Goal: Task Accomplishment & Management: Use online tool/utility

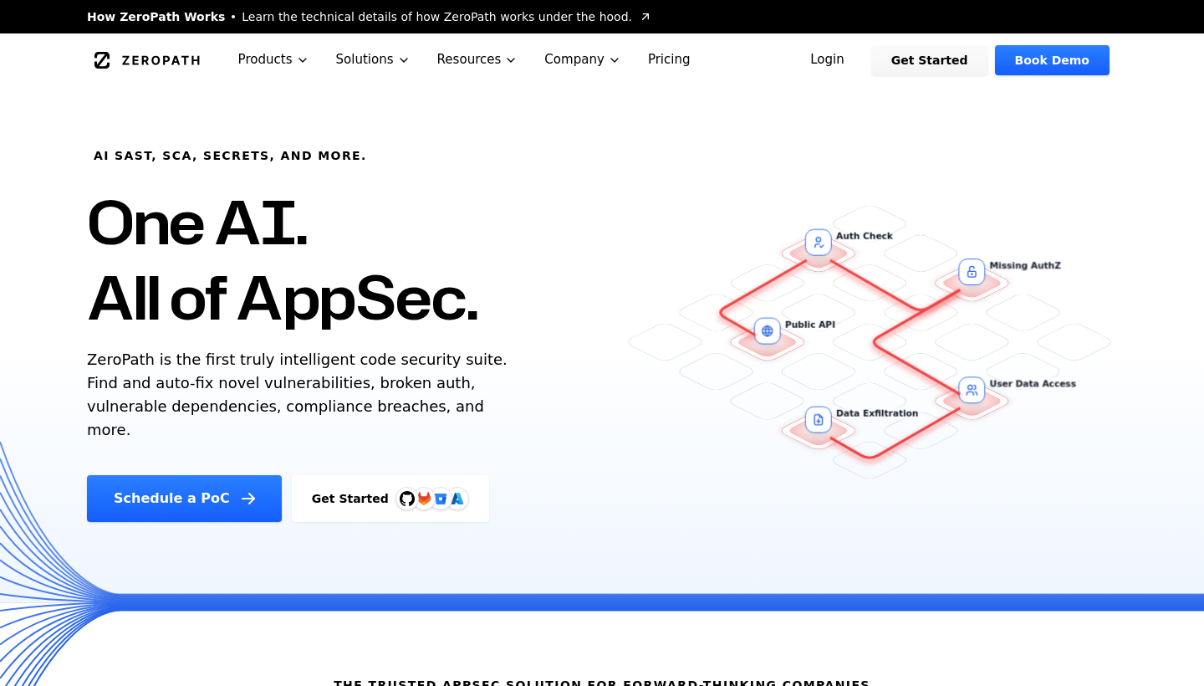
click at [944, 60] on link "Get Started" at bounding box center [929, 60] width 117 height 30
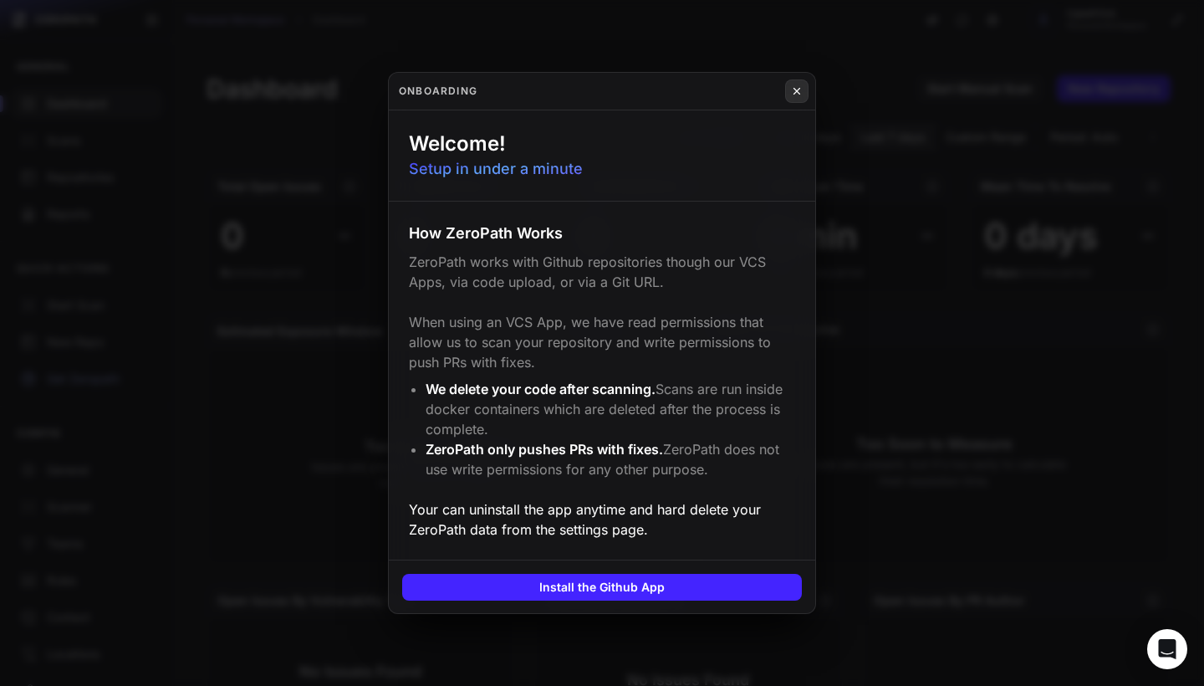
click at [793, 92] on icon at bounding box center [797, 90] width 12 height 13
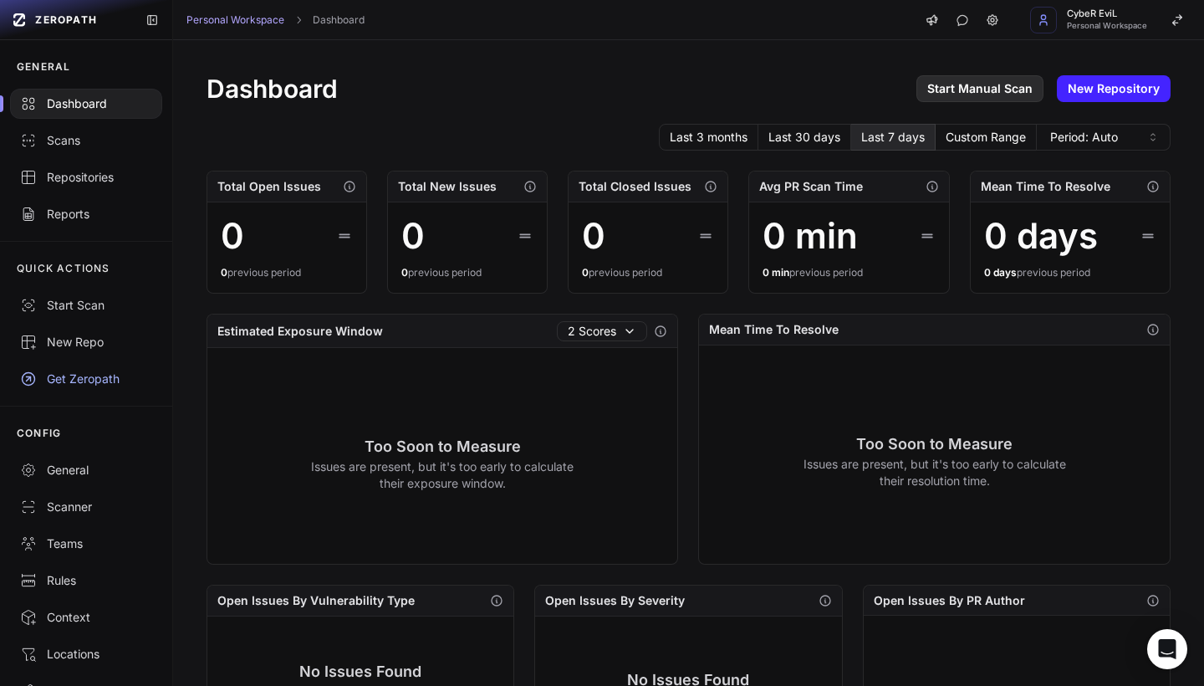
click at [945, 95] on link "Start Manual Scan" at bounding box center [979, 88] width 127 height 27
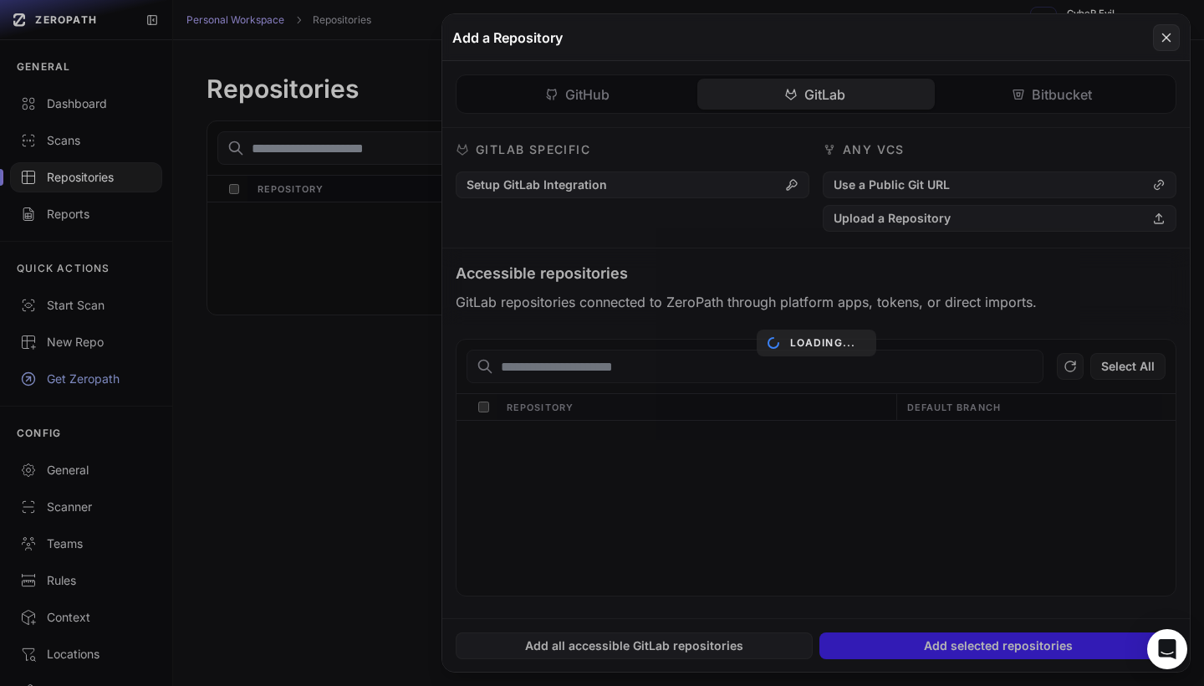
click at [835, 106] on div "GitHub GitLab Bitbucket GitHub Specific Install Github App Use an Access Token …" at bounding box center [816, 339] width 748 height 557
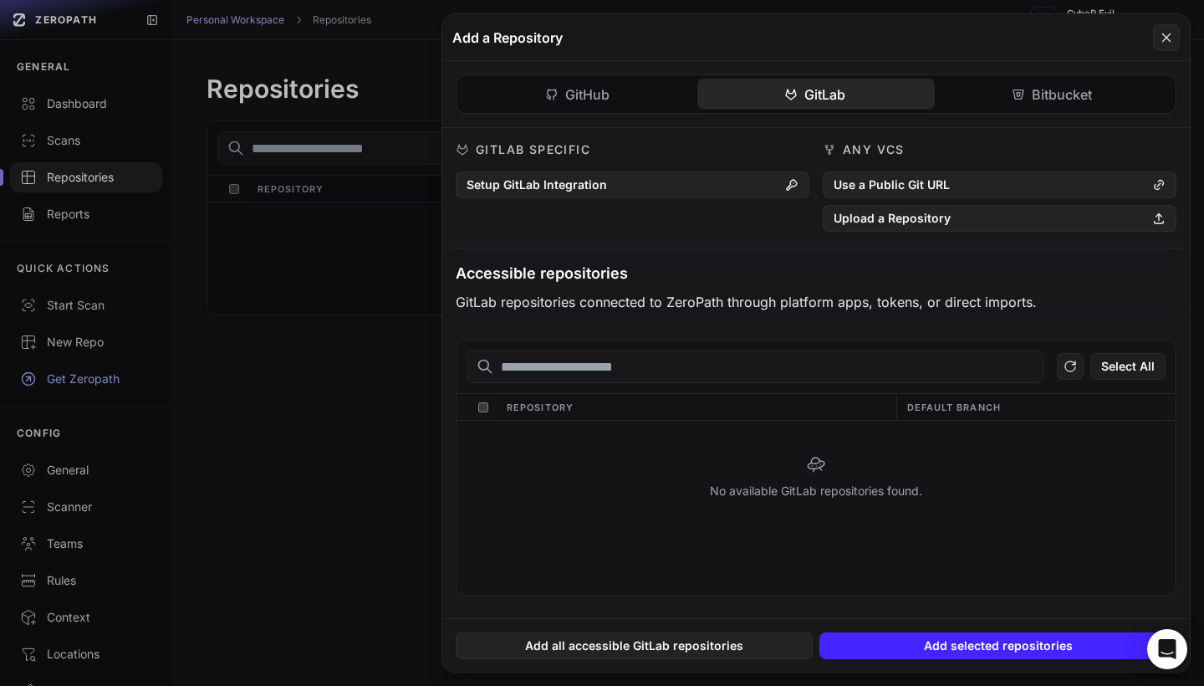
click at [1041, 102] on button "Bitbucket" at bounding box center [1053, 94] width 237 height 31
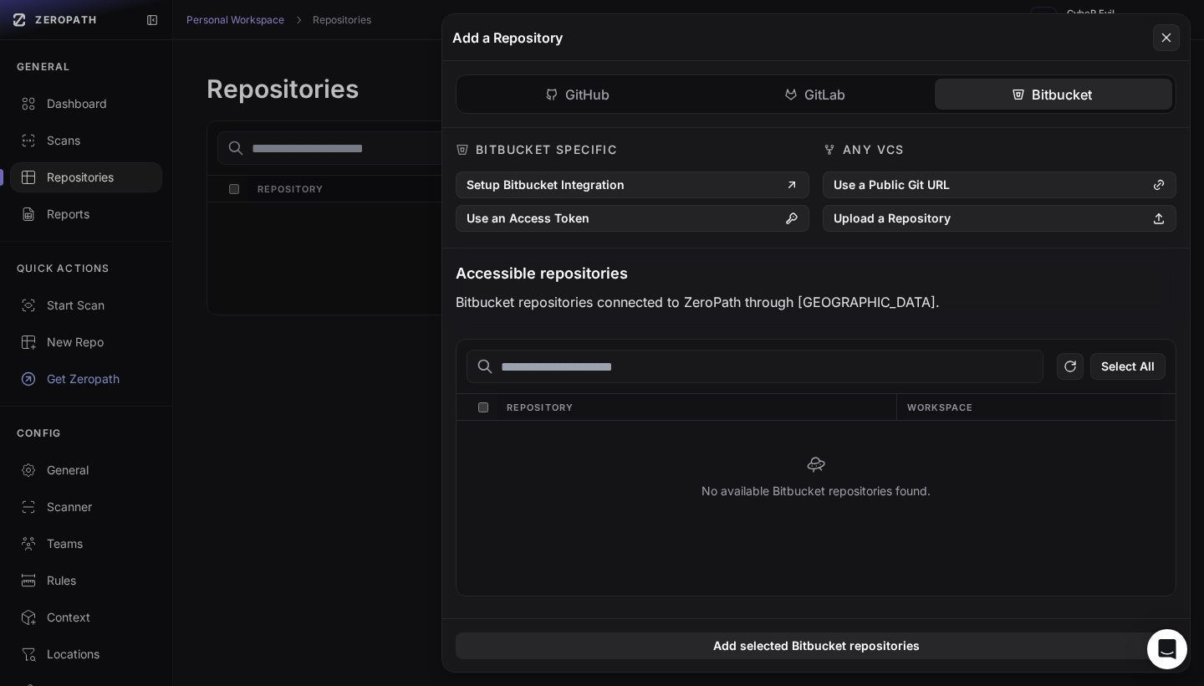
click at [603, 84] on div "GitHub GitLab Bitbucket GitHub Specific Install Github App Use an Access Token …" at bounding box center [816, 339] width 748 height 557
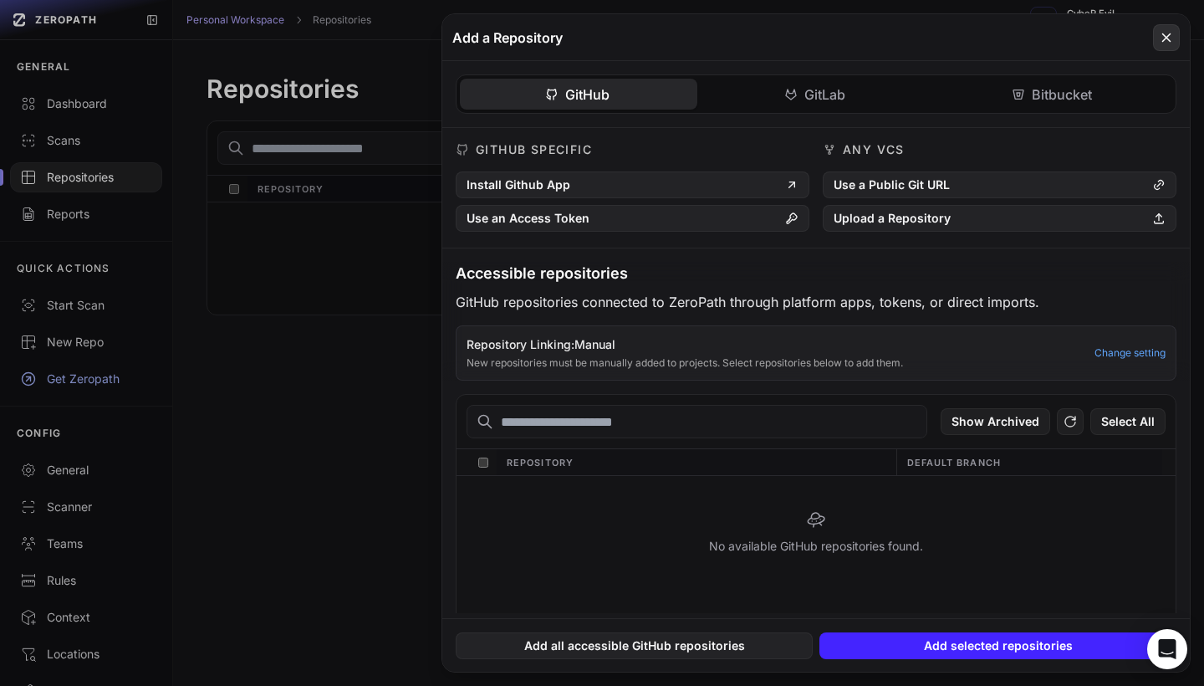
click at [1169, 31] on icon at bounding box center [1166, 38] width 15 height 20
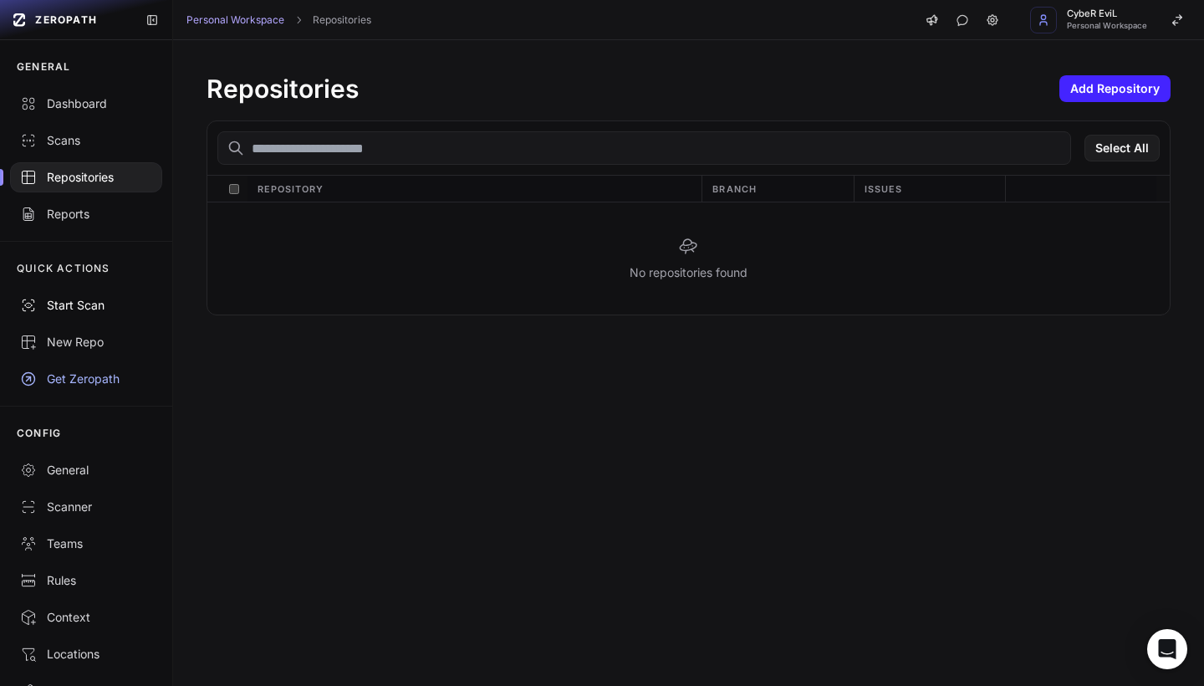
click at [89, 301] on div "Start Scan" at bounding box center [86, 305] width 132 height 17
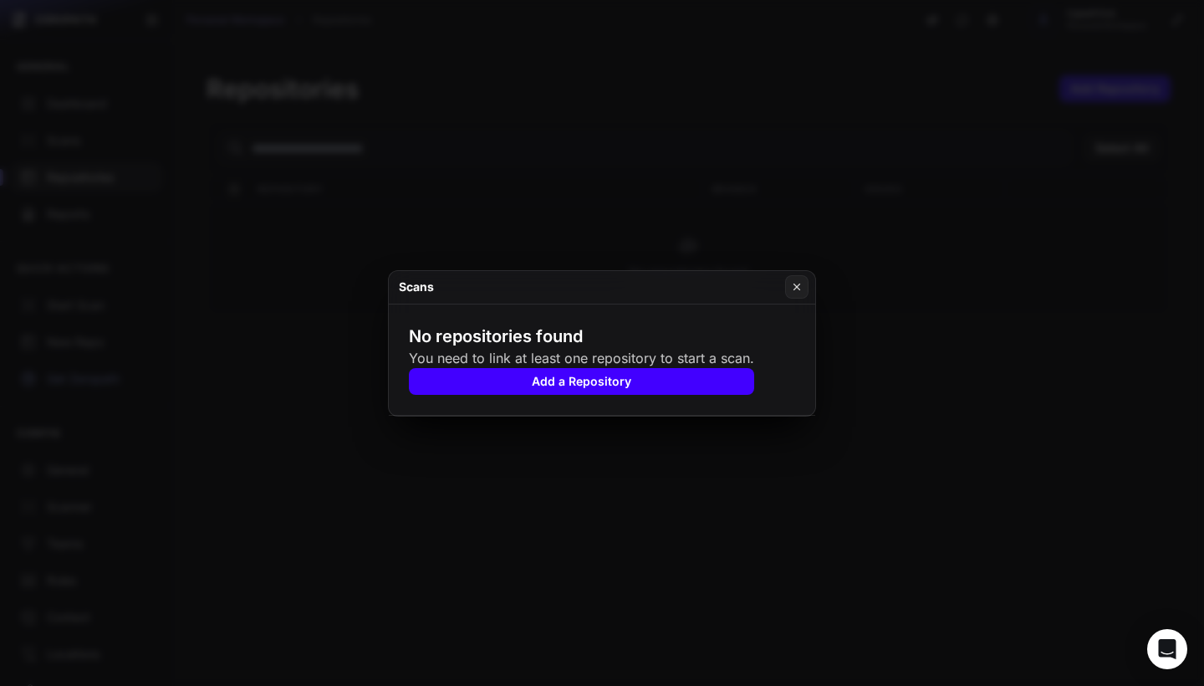
click at [499, 378] on button "Add a Repository" at bounding box center [581, 381] width 345 height 27
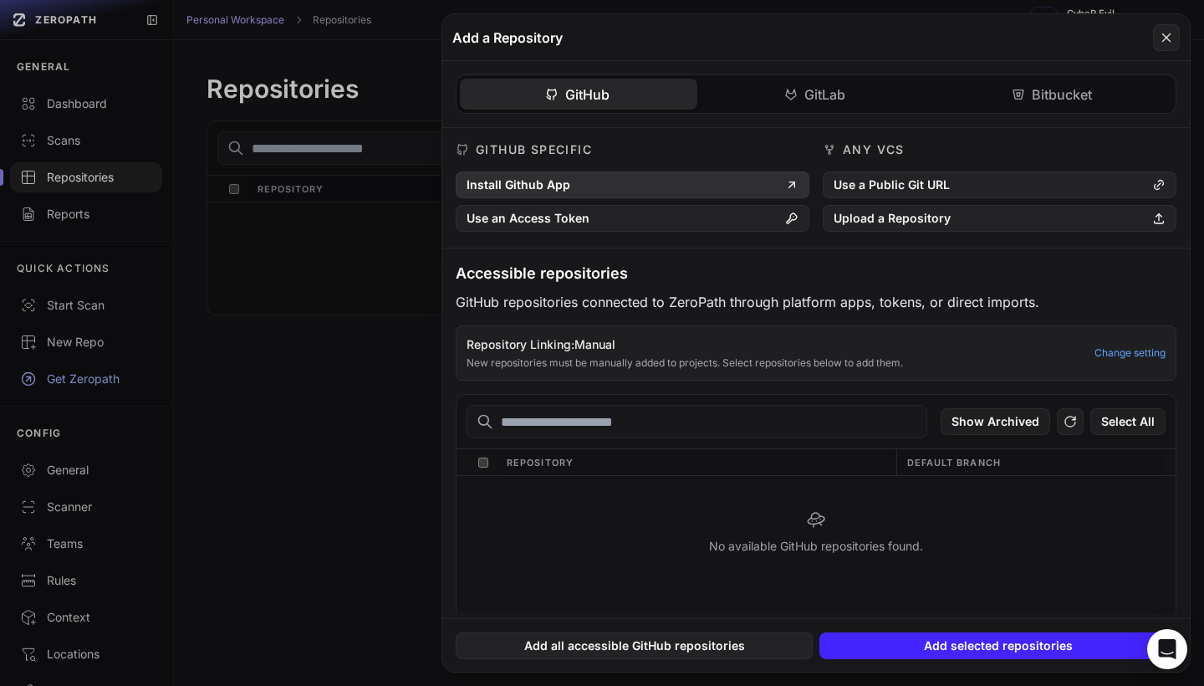
click at [609, 177] on button "Install Github App" at bounding box center [633, 184] width 354 height 27
click at [298, 372] on button at bounding box center [602, 343] width 1204 height 686
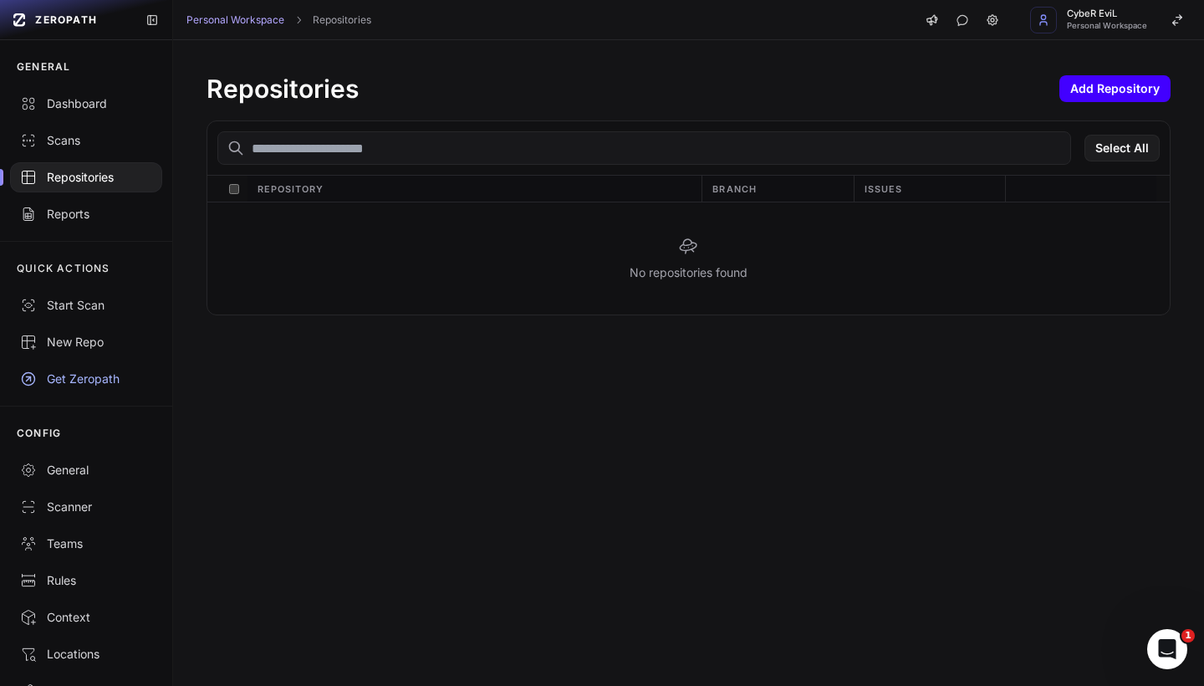
click at [1097, 94] on button "Add Repository" at bounding box center [1114, 88] width 111 height 27
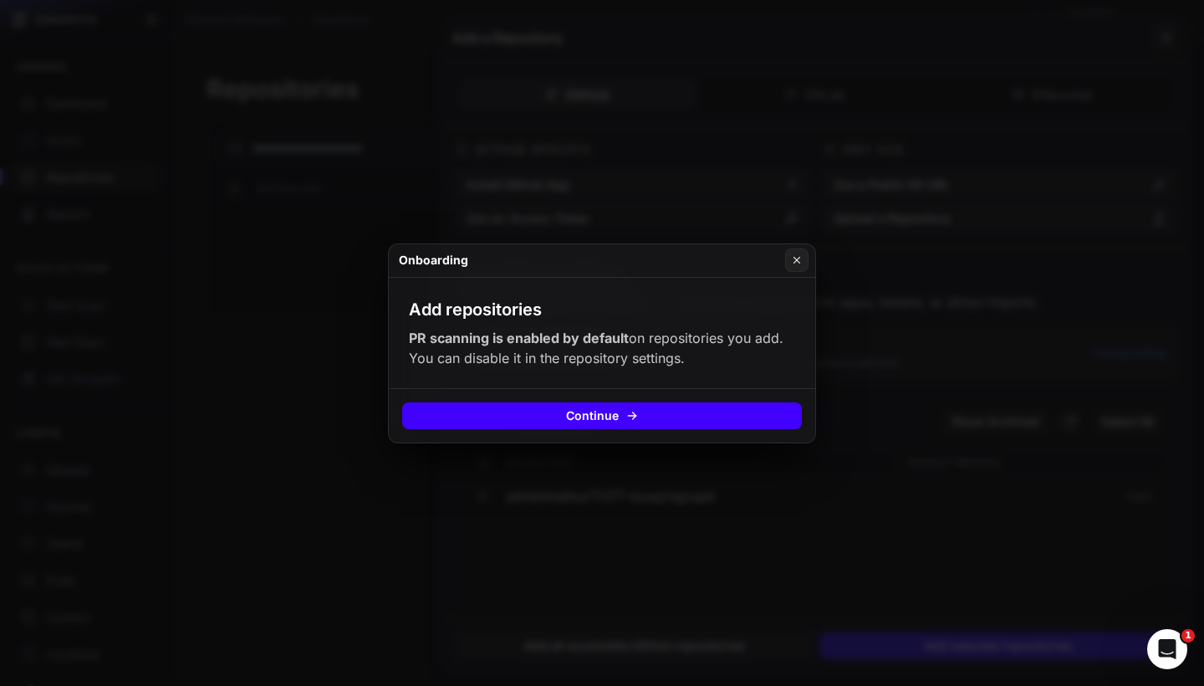
click at [650, 415] on button "Continue" at bounding box center [602, 415] width 400 height 27
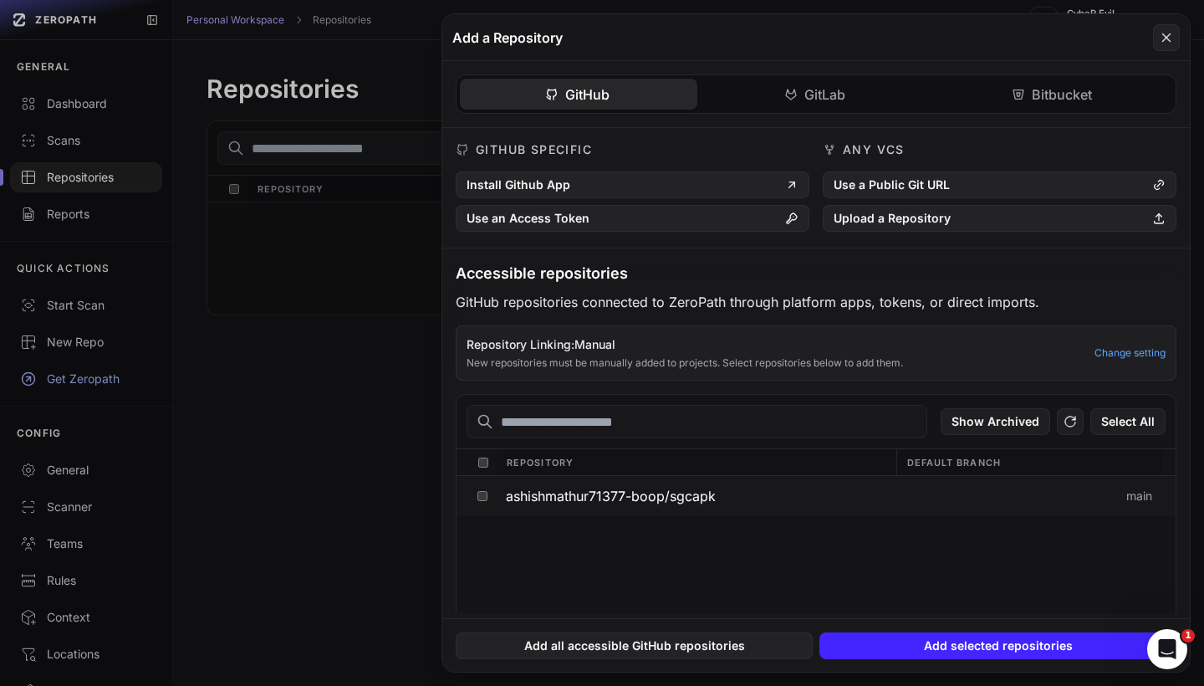
click at [649, 489] on span "ashishmathur71377-boop/sgcapk" at bounding box center [611, 495] width 210 height 13
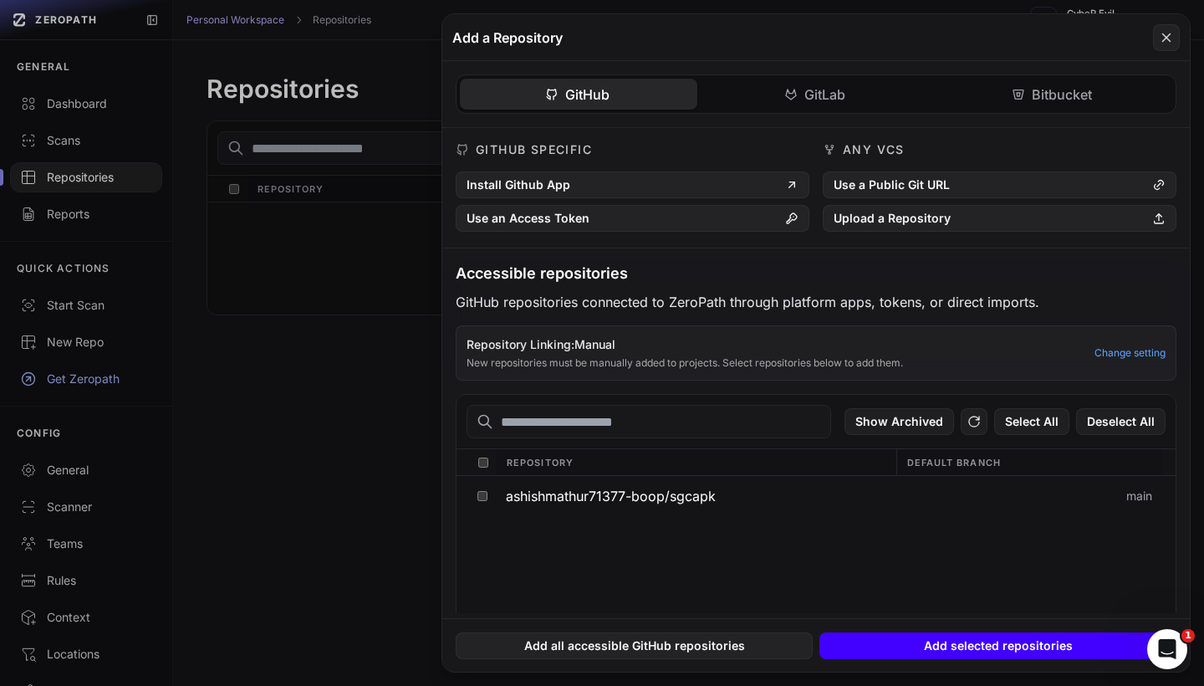
click at [944, 644] on button "Add selected repositories" at bounding box center [997, 645] width 357 height 27
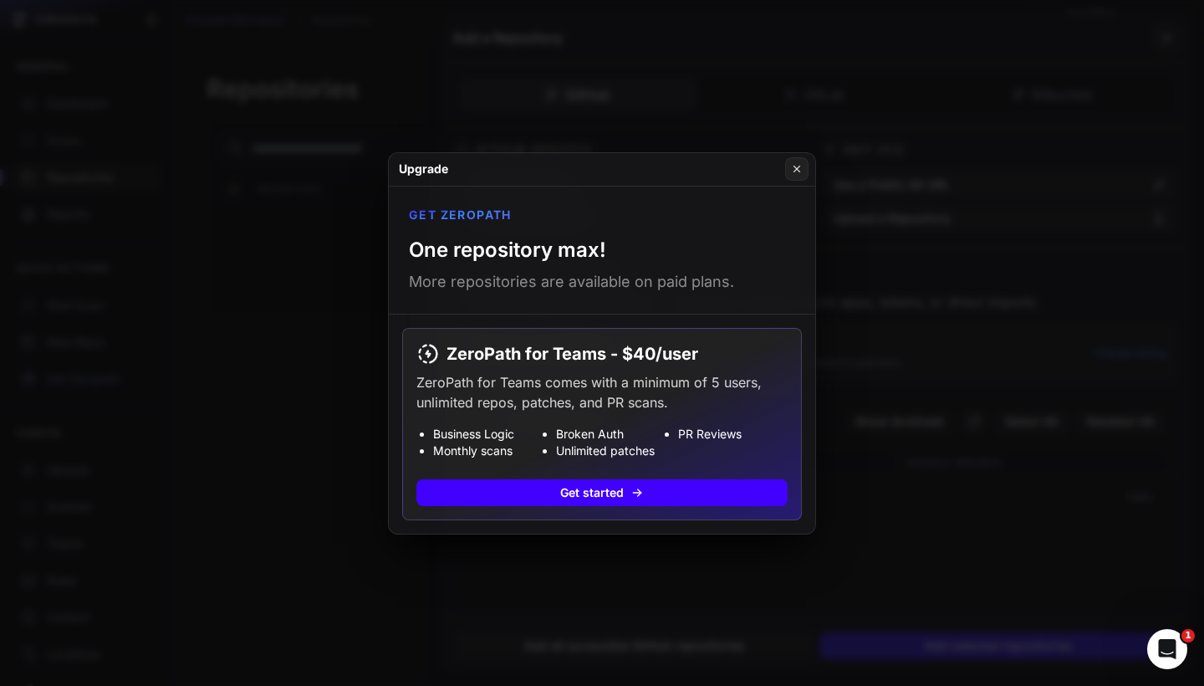
click at [672, 494] on button "Get started" at bounding box center [601, 492] width 371 height 27
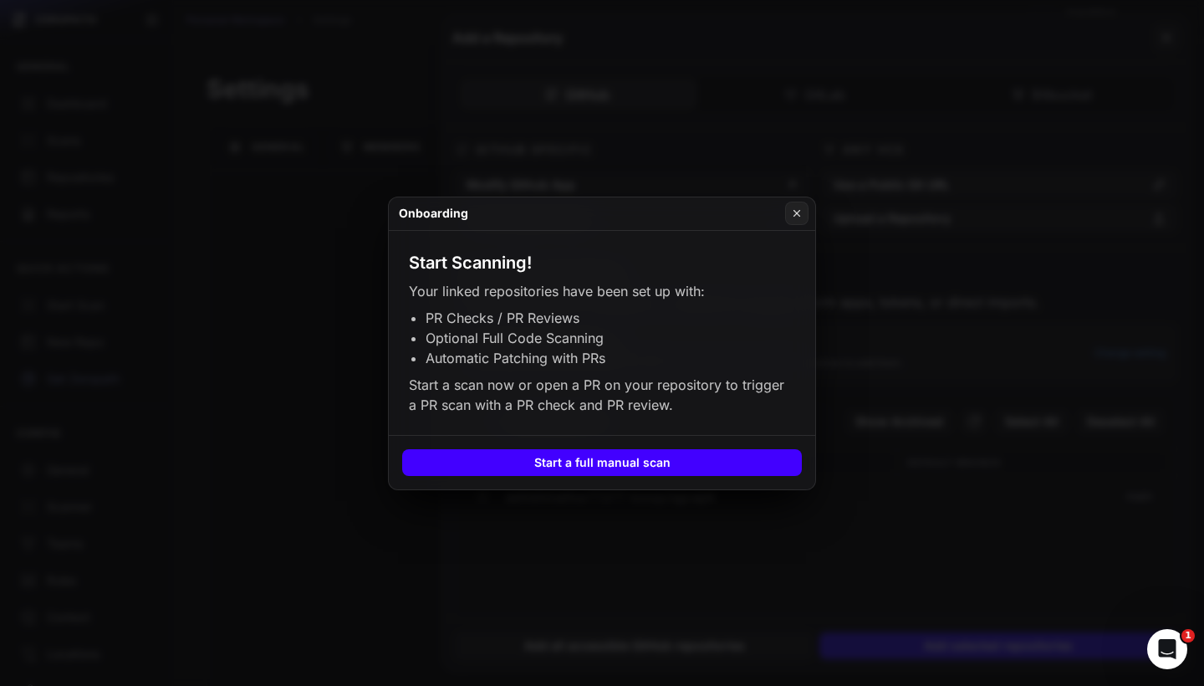
click at [712, 463] on button "Start a full manual scan" at bounding box center [602, 462] width 400 height 27
click at [800, 213] on icon at bounding box center [797, 213] width 12 height 13
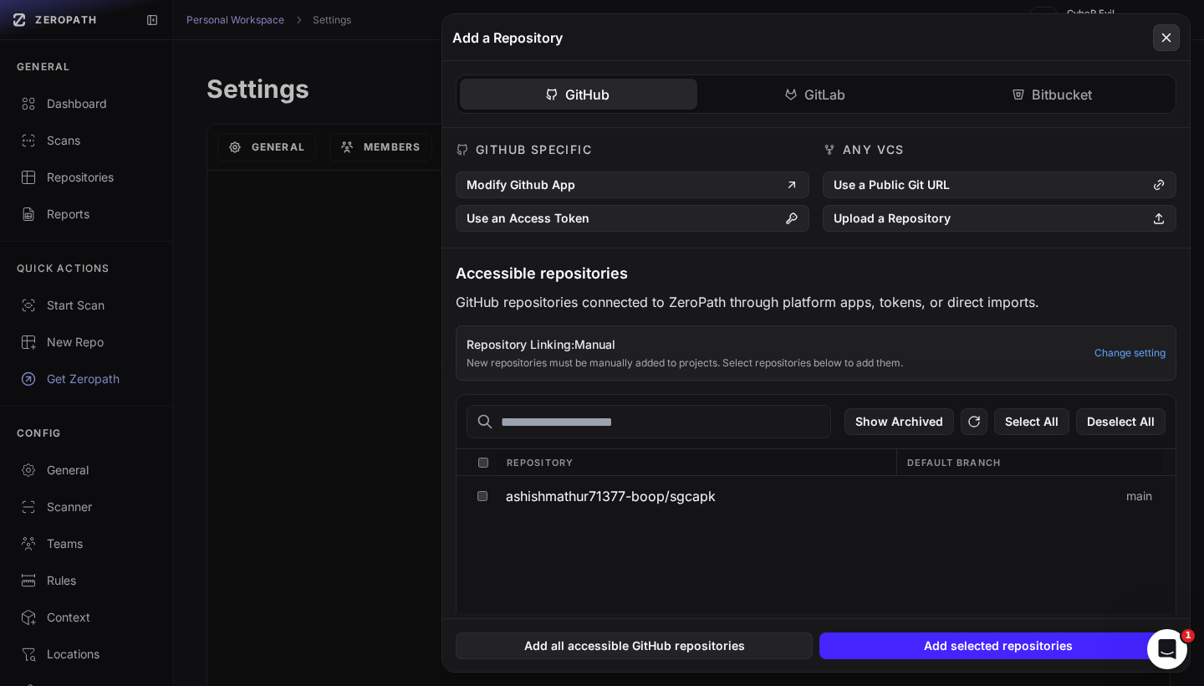
click at [1158, 42] on button at bounding box center [1166, 37] width 27 height 27
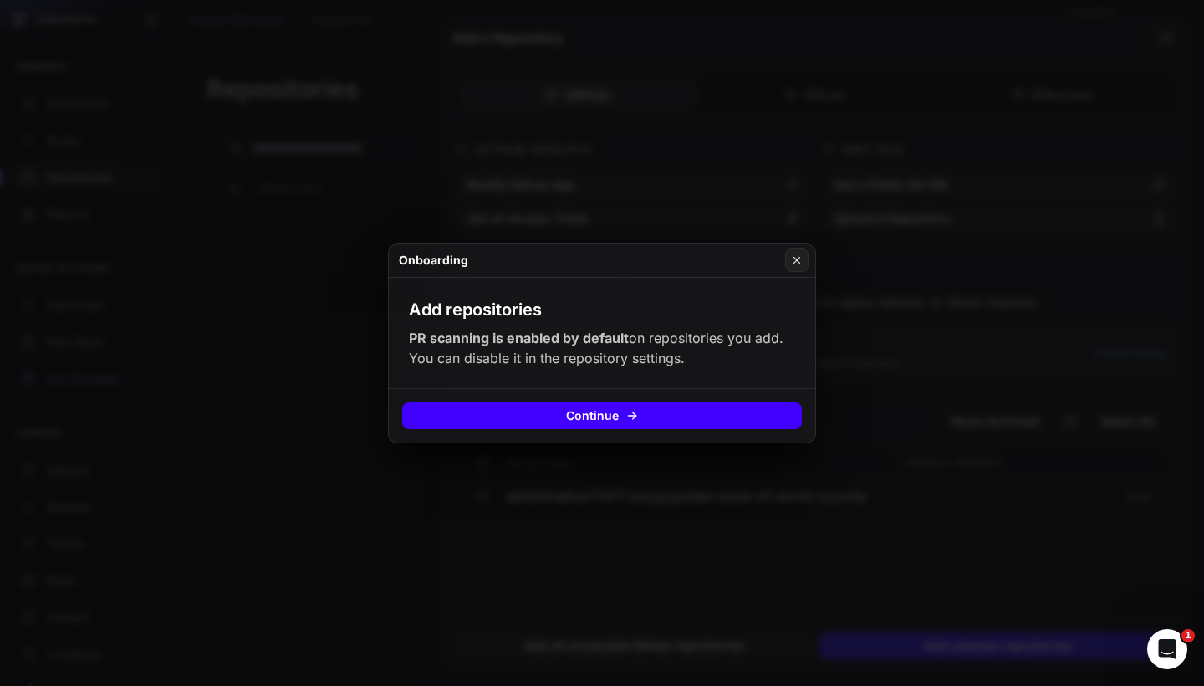
click at [736, 412] on button "Continue" at bounding box center [602, 415] width 400 height 27
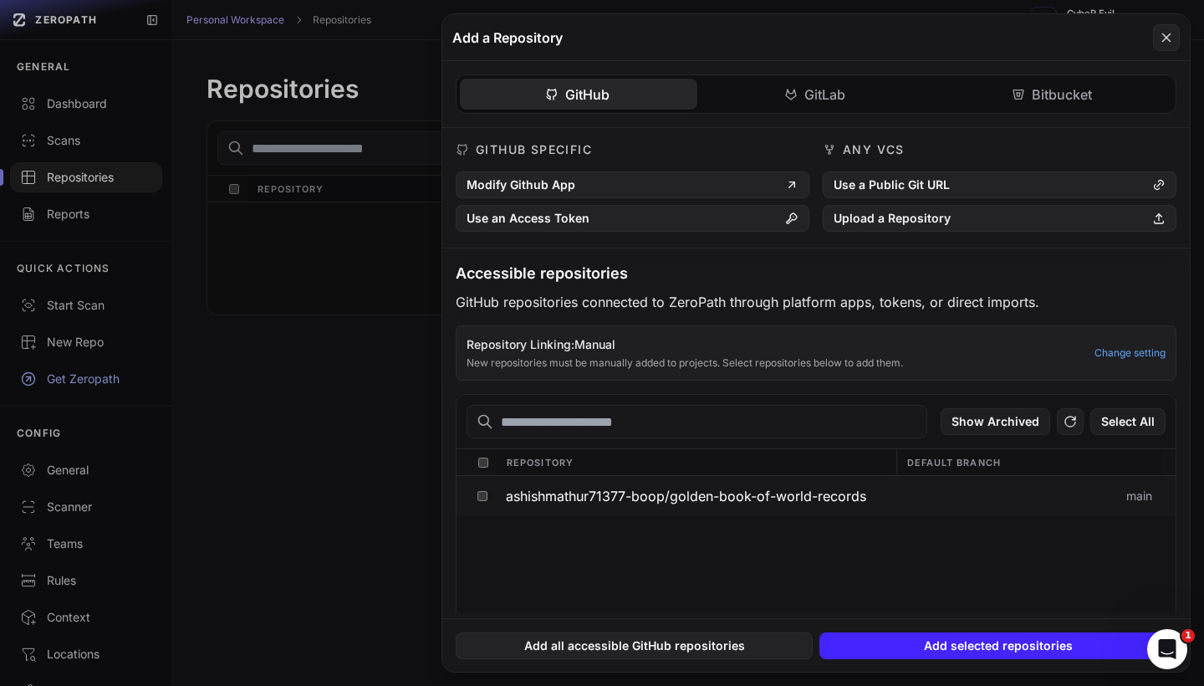
click at [686, 492] on span "ashishmathur71377-boop/golden-book-of-world-records" at bounding box center [686, 495] width 360 height 13
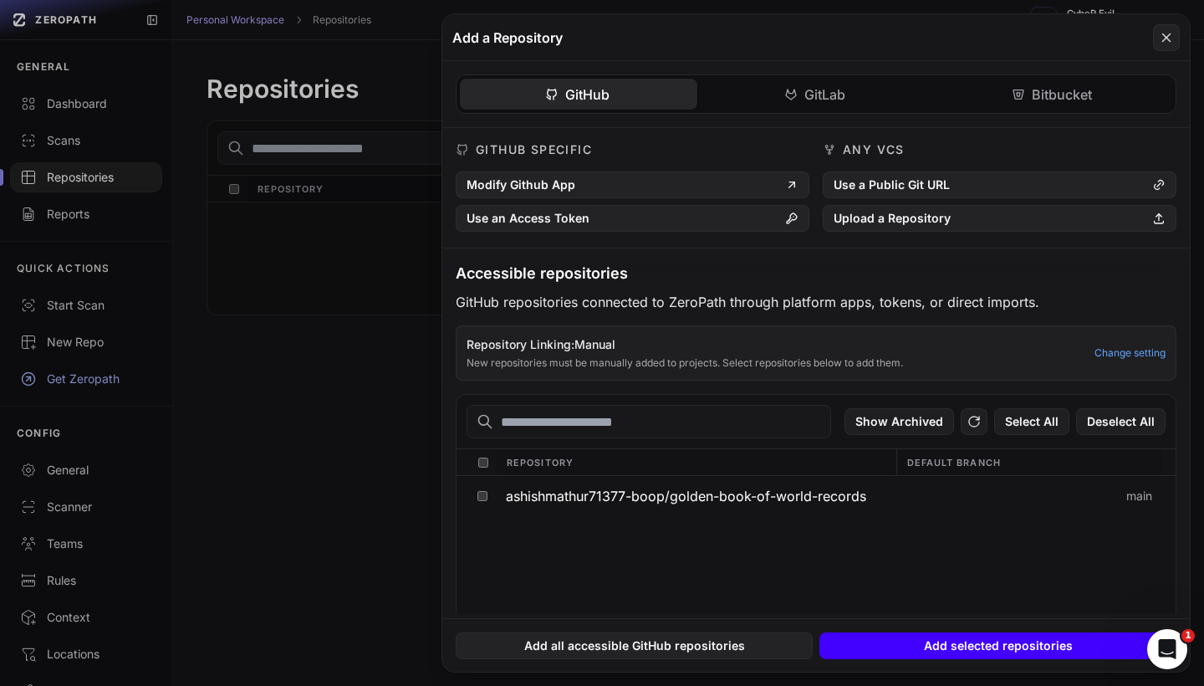
click at [1005, 644] on button "Add selected repositories" at bounding box center [997, 645] width 357 height 27
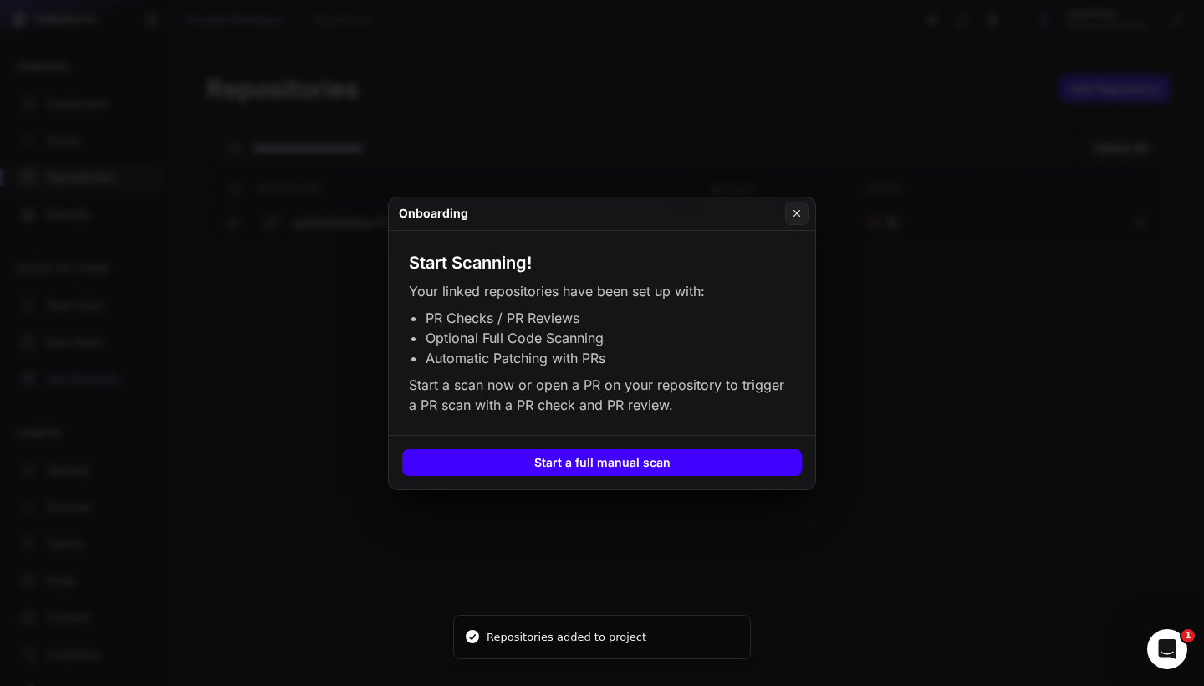
click at [678, 462] on button "Start a full manual scan" at bounding box center [602, 462] width 400 height 27
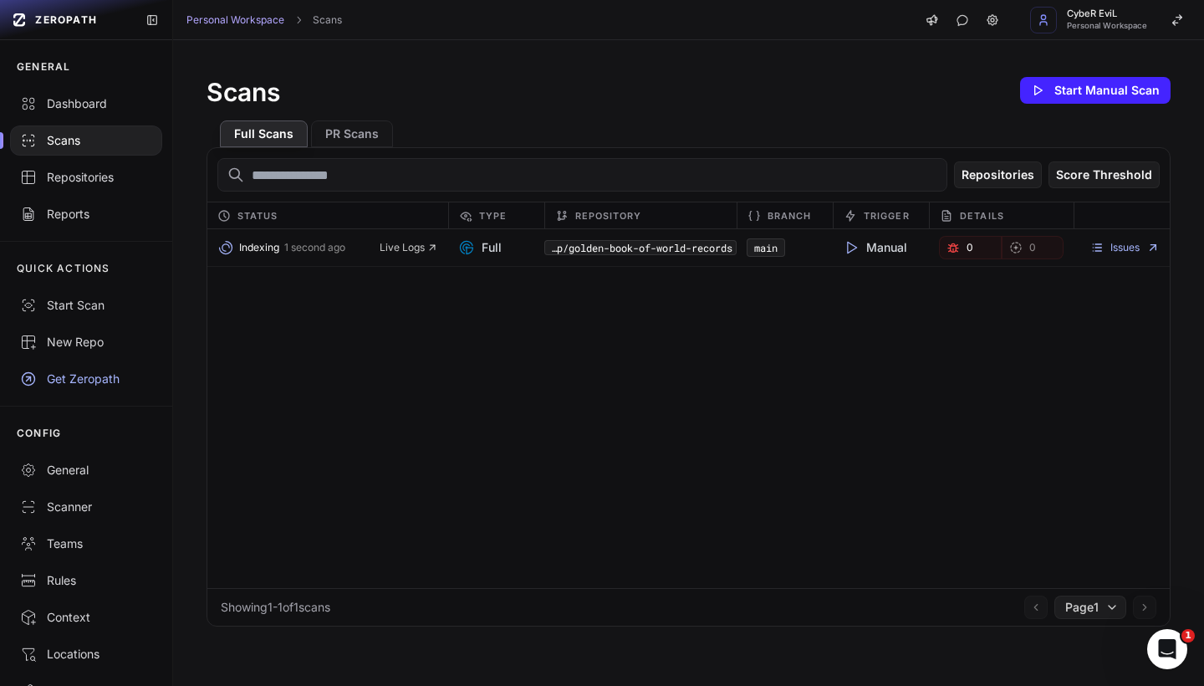
click at [851, 253] on icon at bounding box center [851, 247] width 17 height 17
click at [852, 246] on icon at bounding box center [851, 247] width 17 height 17
click at [1100, 249] on icon at bounding box center [1096, 247] width 13 height 13
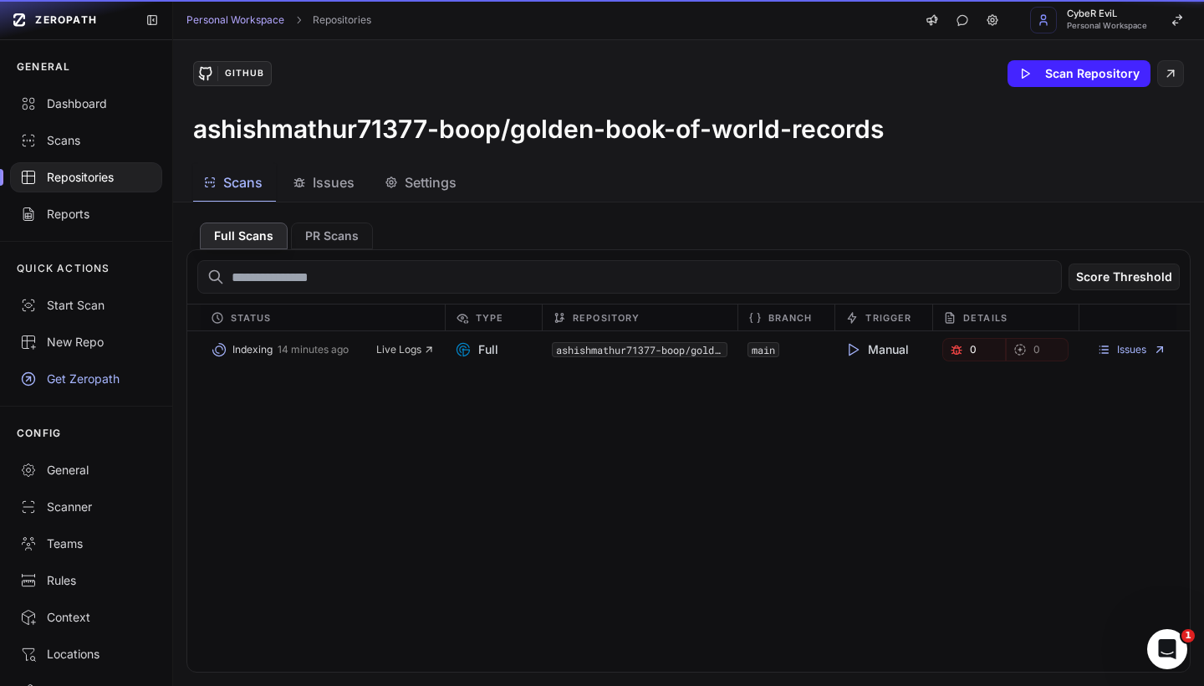
click at [252, 186] on span "Scans" at bounding box center [242, 182] width 39 height 20
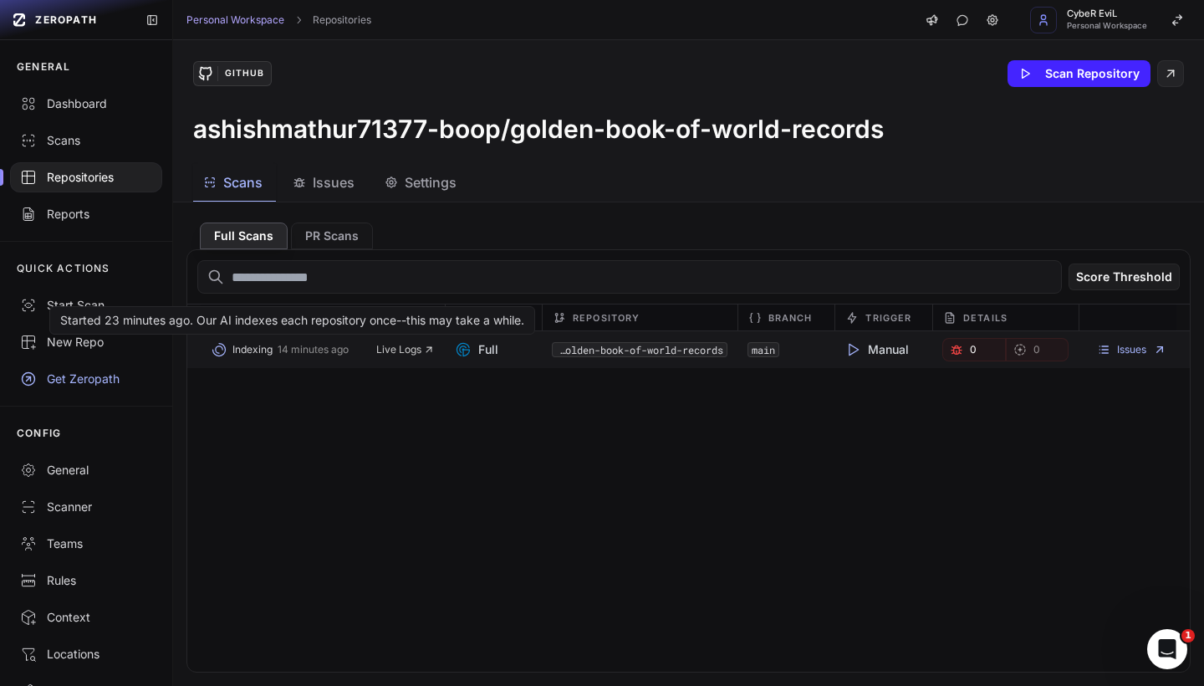
click at [392, 357] on div "Indexing 14 minutes ago Live Logs" at bounding box center [323, 349] width 224 height 23
click at [398, 347] on span "Live Logs" at bounding box center [405, 349] width 59 height 13
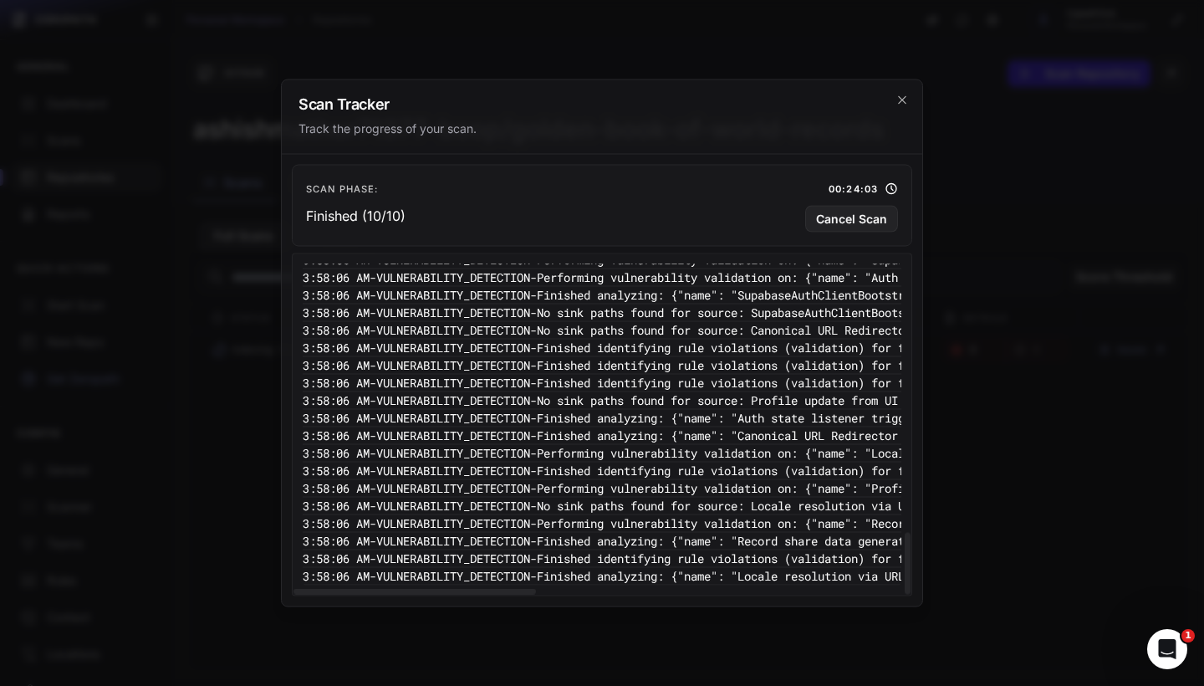
scroll to position [1435, 0]
click at [901, 98] on icon "cross 2," at bounding box center [902, 100] width 8 height 8
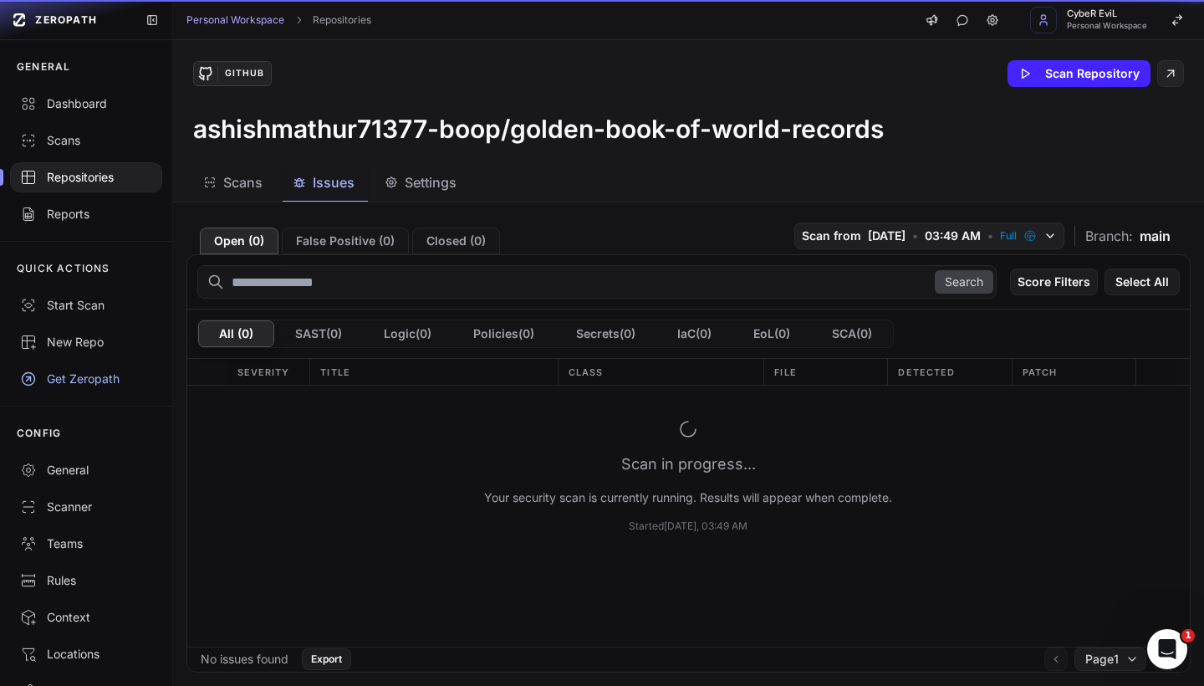
click at [343, 190] on span "Issues" at bounding box center [334, 182] width 42 height 20
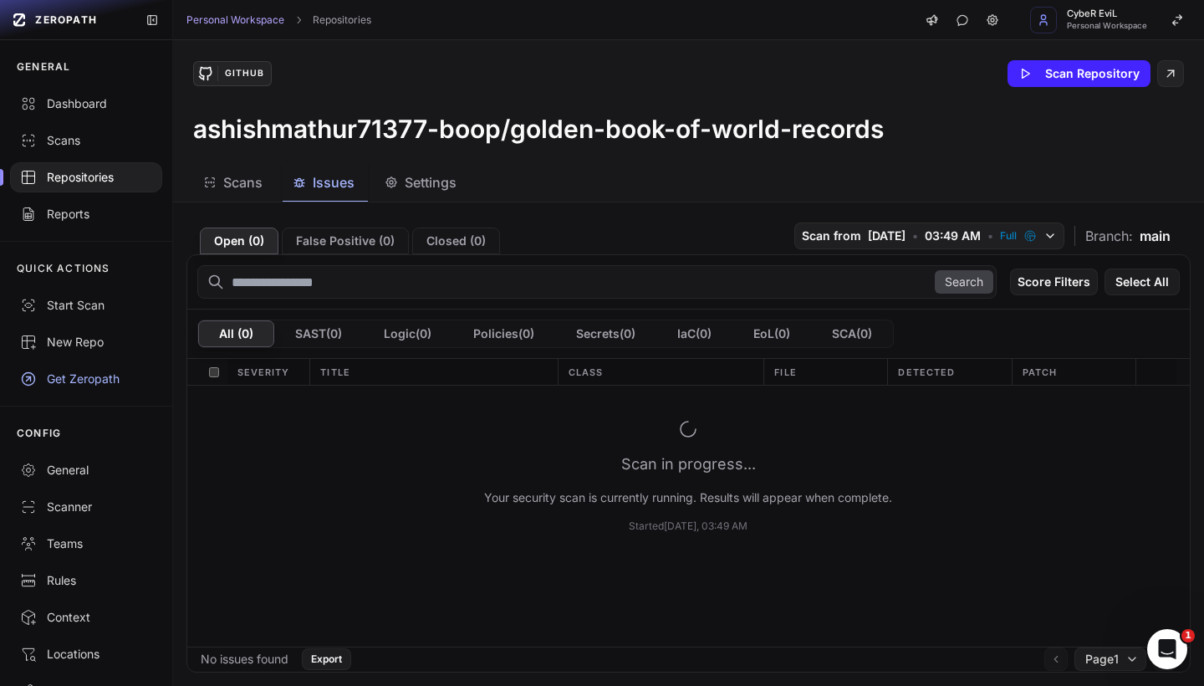
click at [413, 184] on span "Settings" at bounding box center [431, 182] width 52 height 20
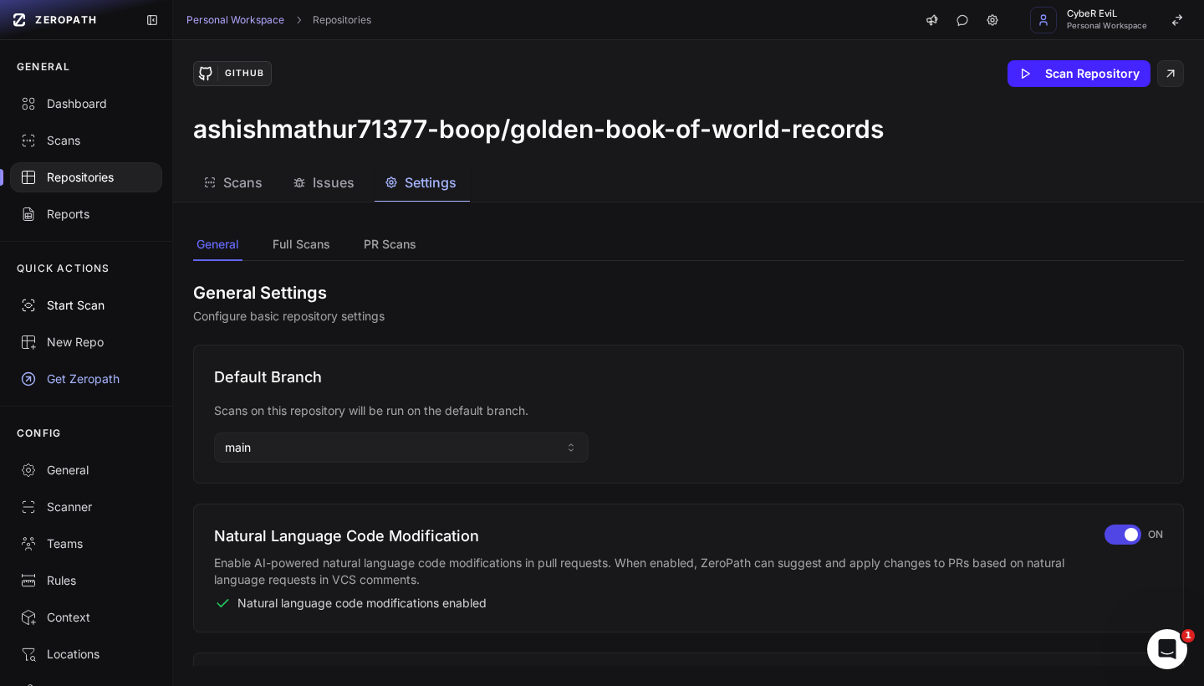
click at [87, 303] on div "Start Scan" at bounding box center [86, 305] width 132 height 17
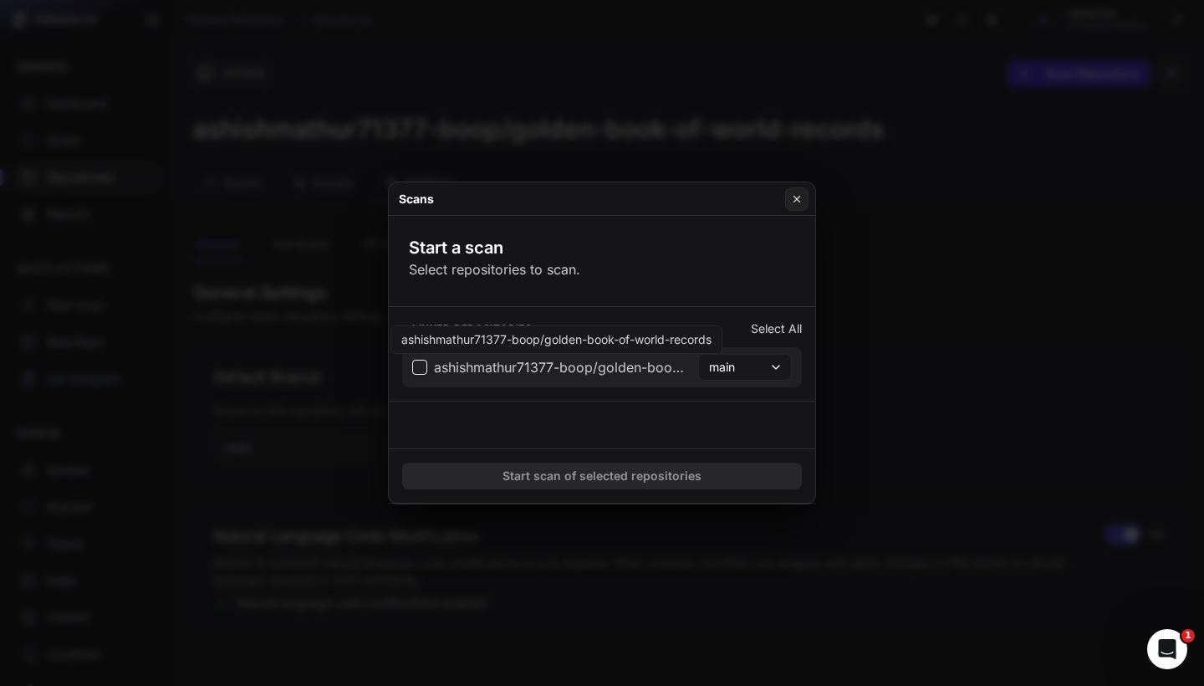
click at [428, 361] on span "ashishmathur71377-boop/golden-book-of-world-records" at bounding box center [548, 367] width 273 height 20
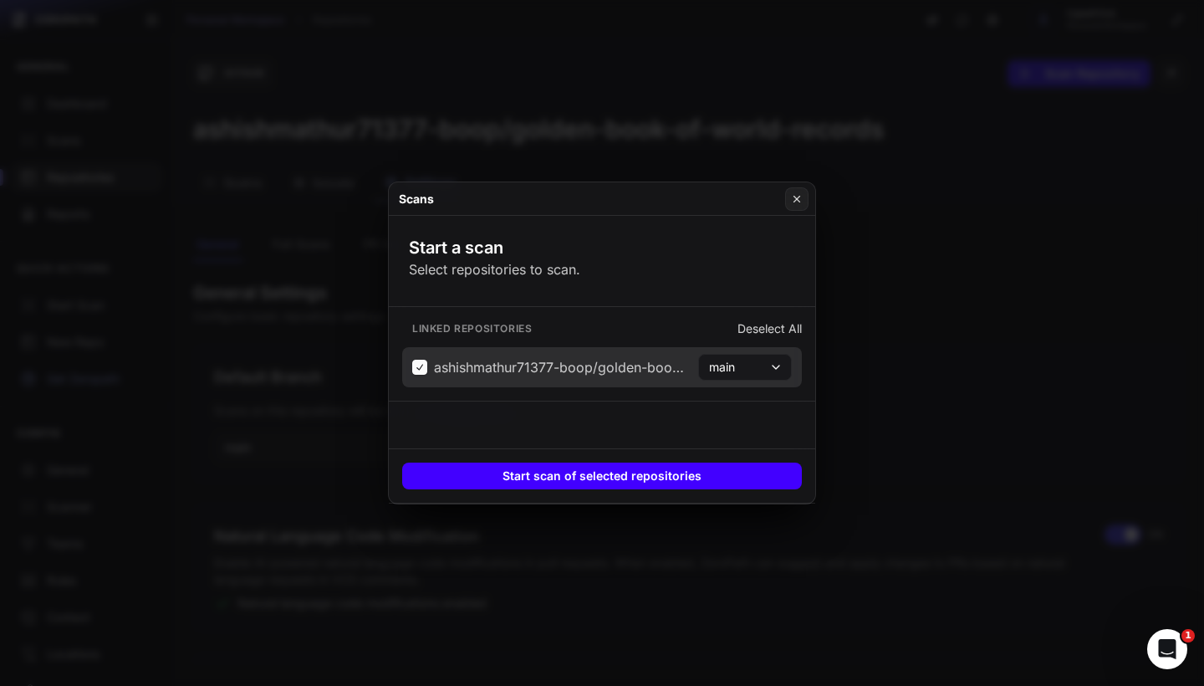
click at [656, 484] on button "Start scan of selected repositories" at bounding box center [602, 475] width 400 height 27
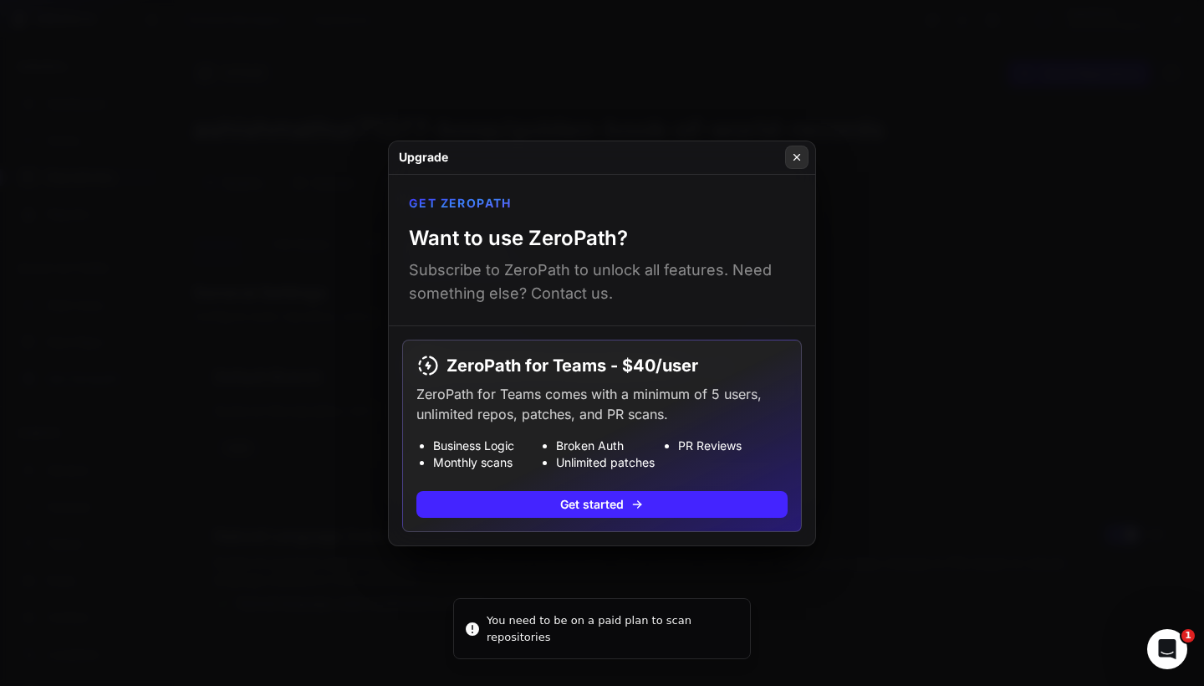
click at [803, 161] on button at bounding box center [796, 156] width 23 height 23
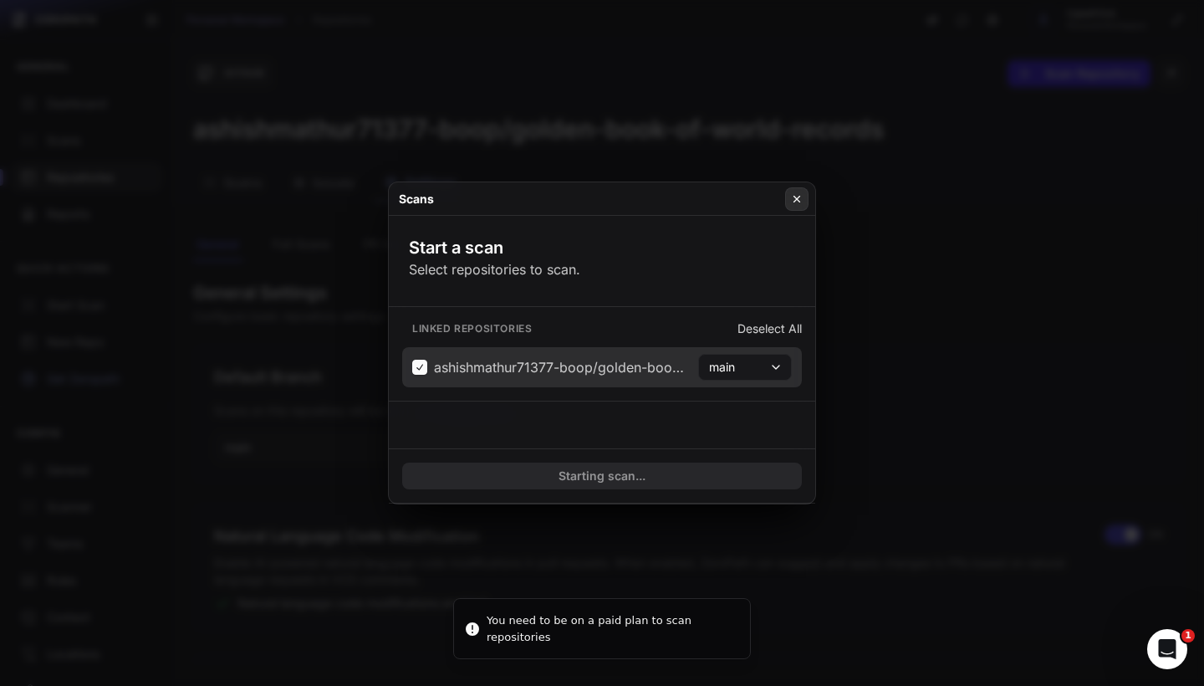
click at [795, 201] on icon at bounding box center [797, 199] width 6 height 6
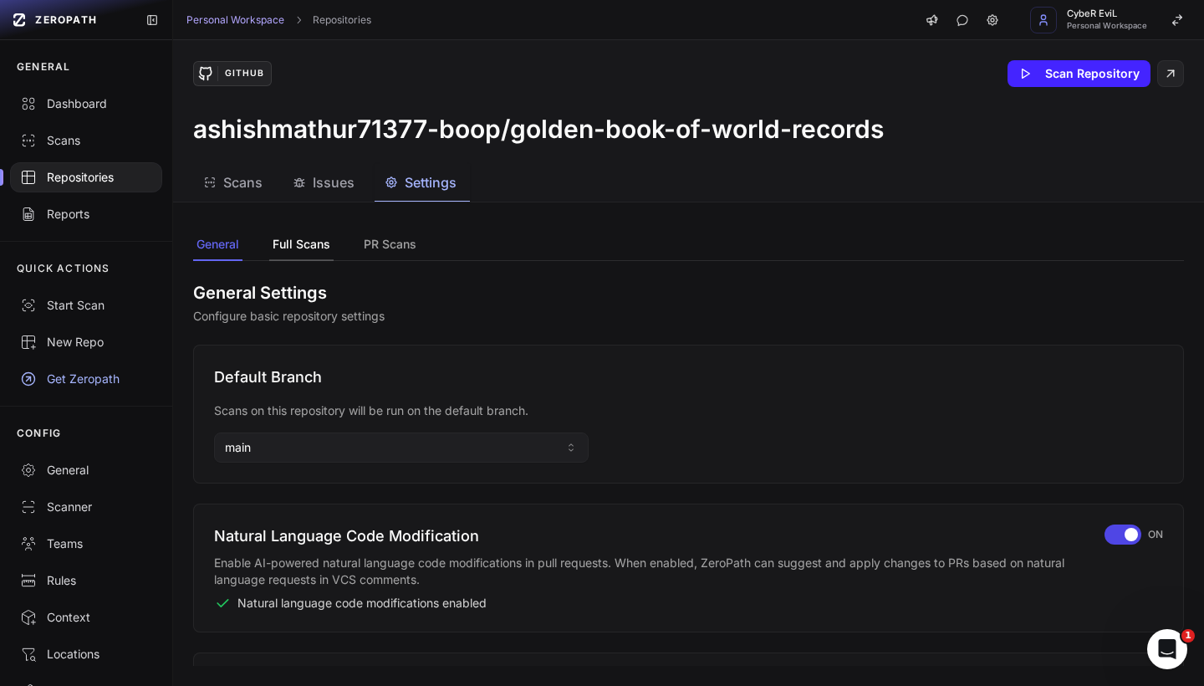
click at [319, 240] on button "Full Scans" at bounding box center [301, 245] width 64 height 32
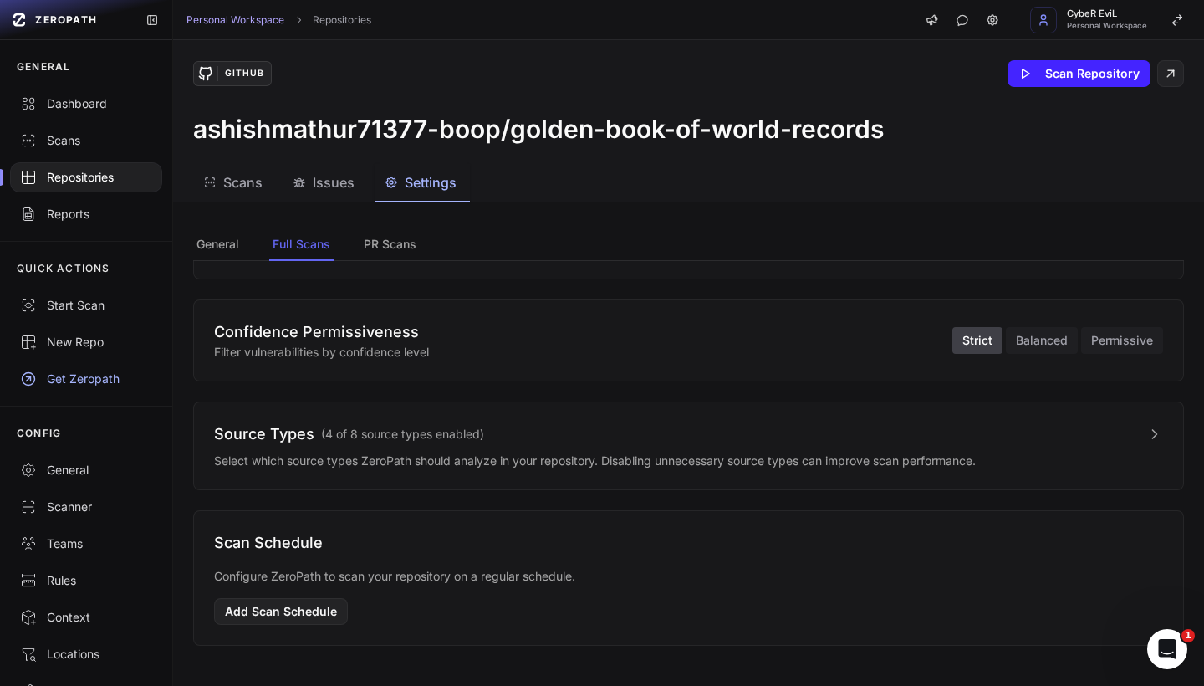
scroll to position [177, 0]
click at [1047, 346] on button "Balanced" at bounding box center [1042, 340] width 72 height 27
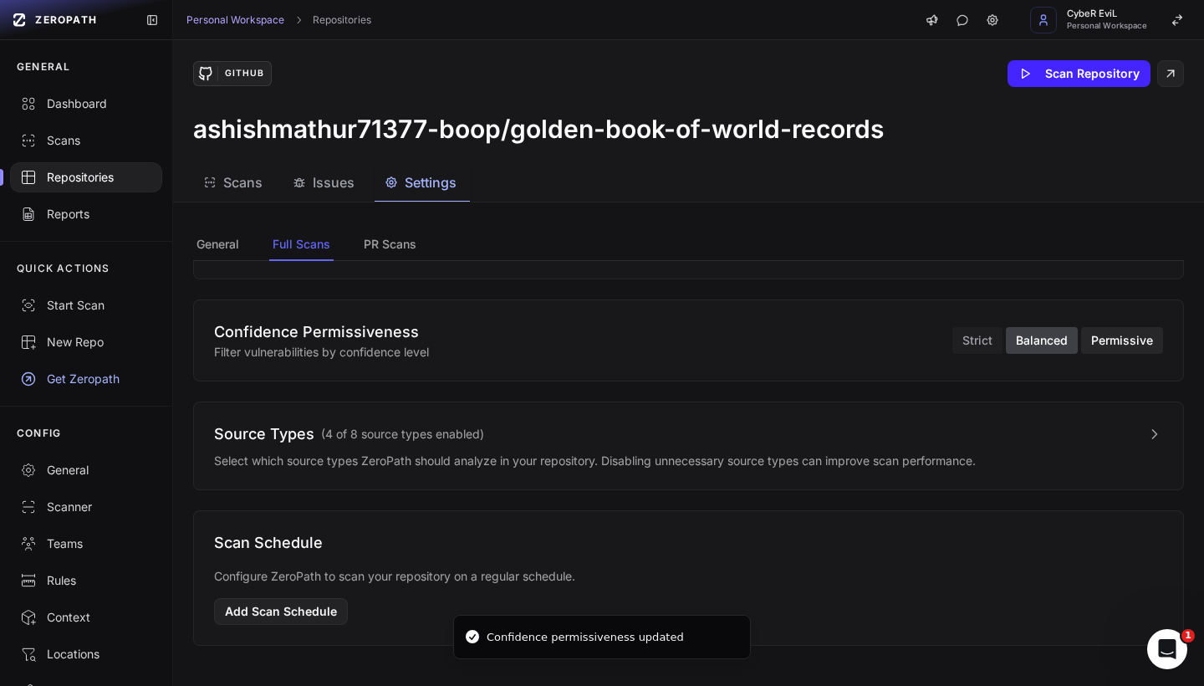
click at [1121, 344] on button "Permissive" at bounding box center [1122, 340] width 82 height 27
click at [986, 341] on button "Strict" at bounding box center [977, 340] width 50 height 27
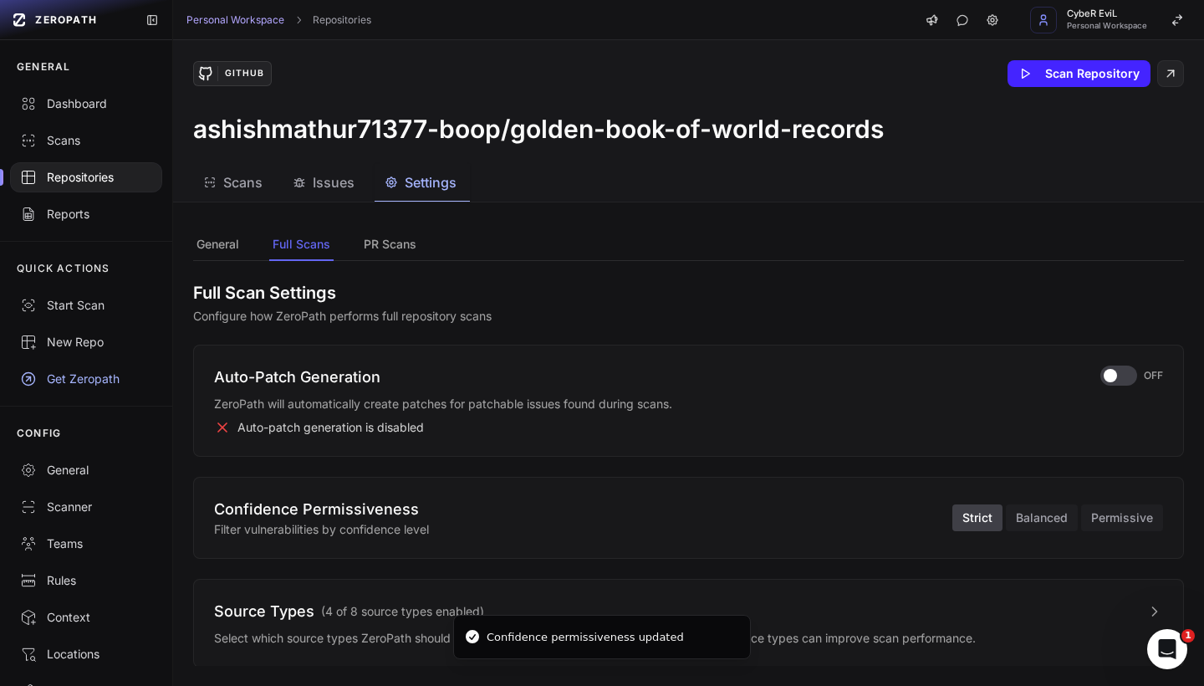
scroll to position [0, 0]
click at [252, 187] on span "Scans" at bounding box center [242, 182] width 39 height 20
